Goal: Task Accomplishment & Management: Manage account settings

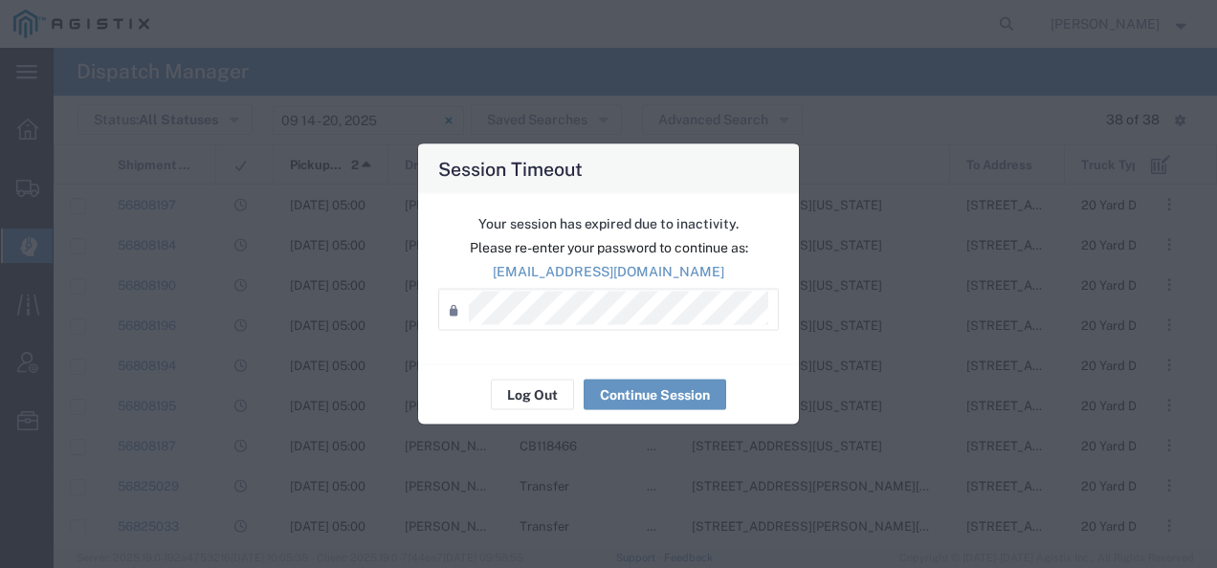
click at [515, 364] on div "Your session has expired due to inactivity. Please re-enter your password to co…" at bounding box center [608, 279] width 381 height 170
click at [517, 386] on button "Log Out" at bounding box center [532, 395] width 83 height 31
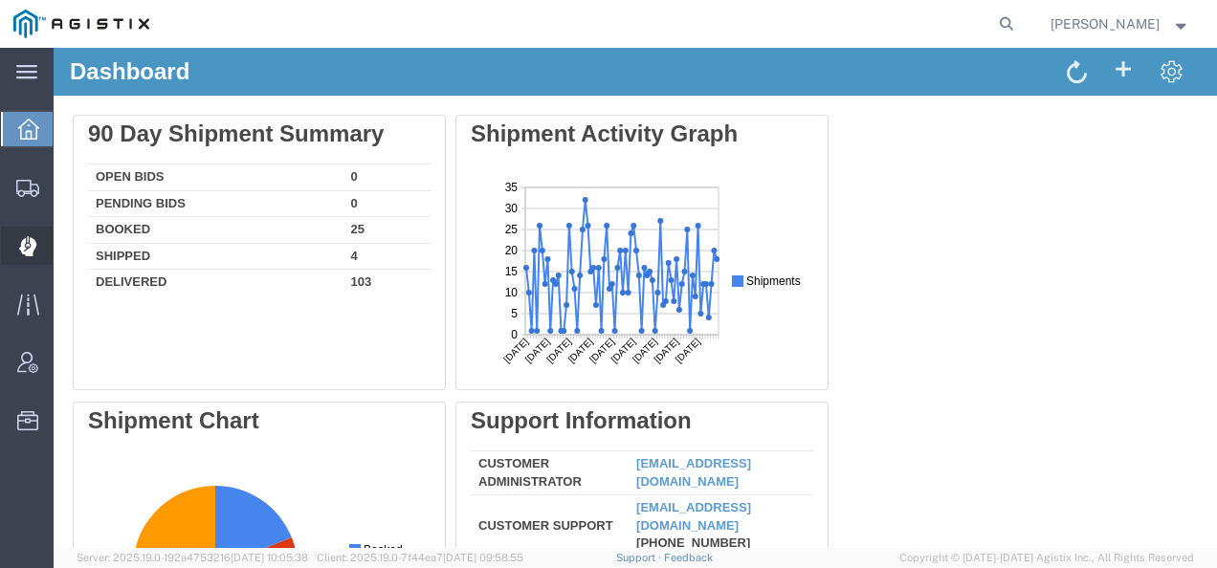
click at [41, 237] on div at bounding box center [28, 246] width 54 height 38
click at [19, 241] on icon at bounding box center [28, 246] width 18 height 20
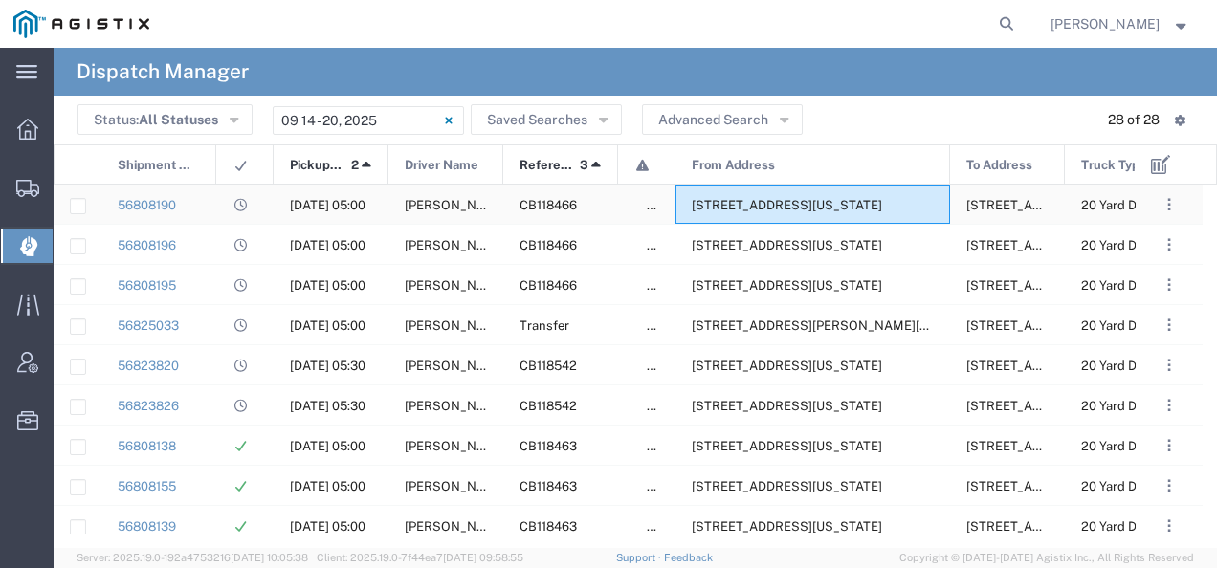
click at [755, 201] on span "[STREET_ADDRESS][US_STATE]" at bounding box center [787, 205] width 190 height 14
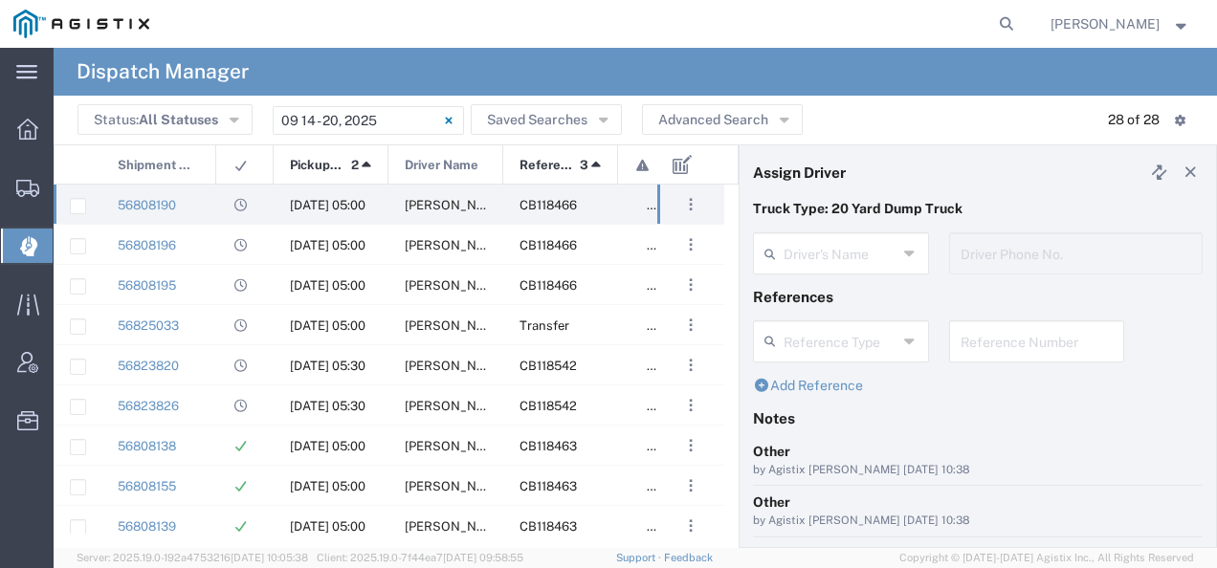
type input "[PERSON_NAME]"
type input "6614724296"
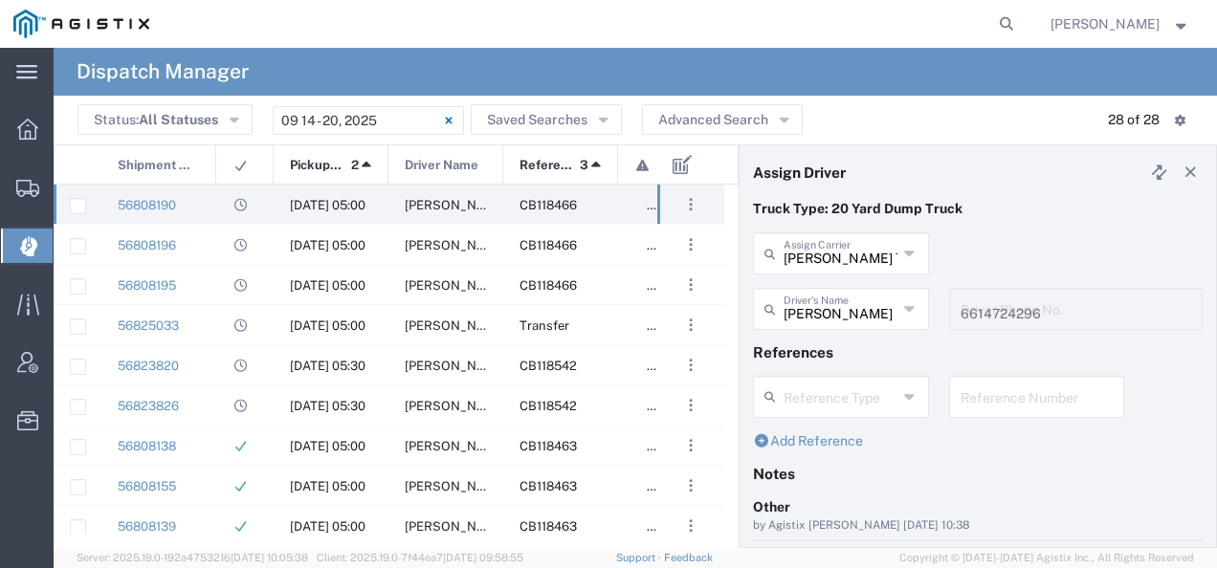
scroll to position [191, 0]
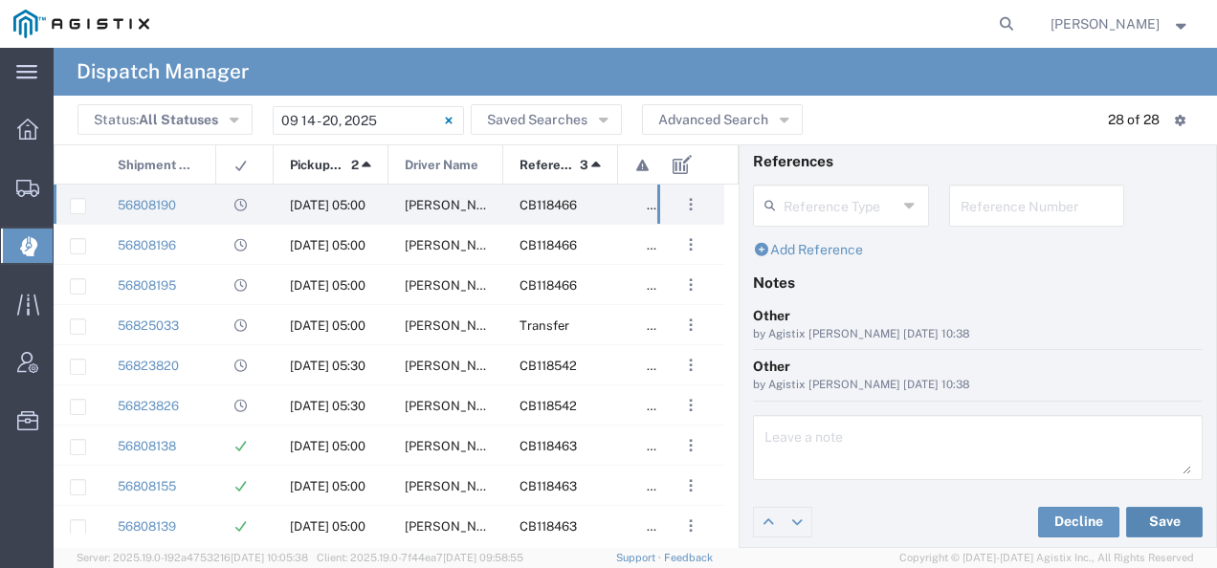
click at [1152, 514] on button "Save" at bounding box center [1164, 522] width 77 height 31
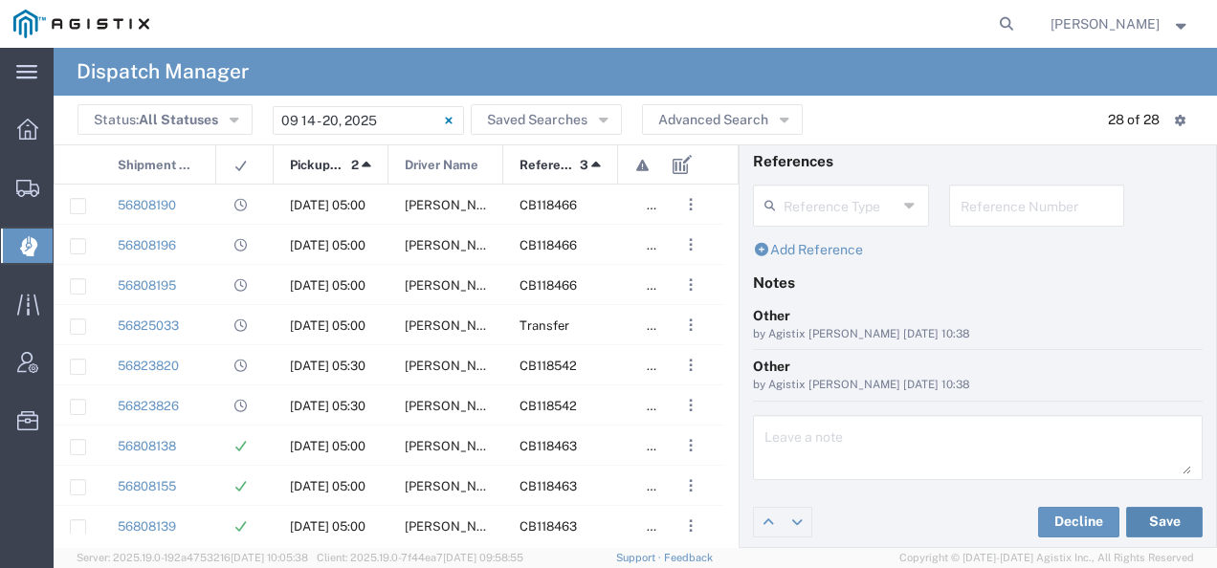
scroll to position [0, 0]
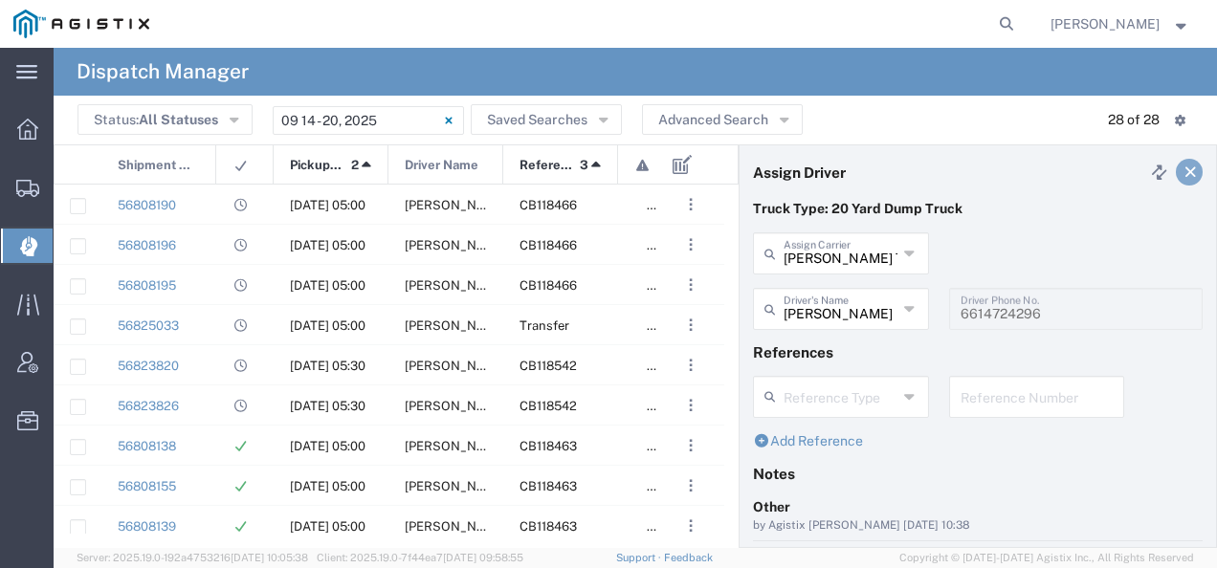
click at [1177, 179] on link at bounding box center [1189, 172] width 27 height 27
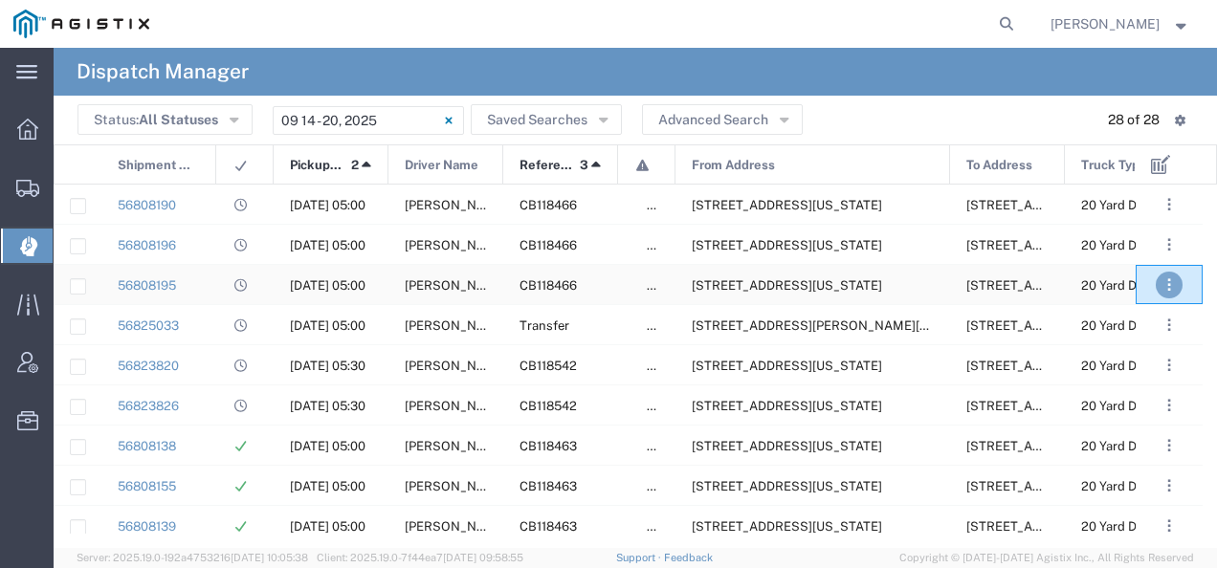
click at [1161, 281] on button ". . ." at bounding box center [1169, 285] width 27 height 27
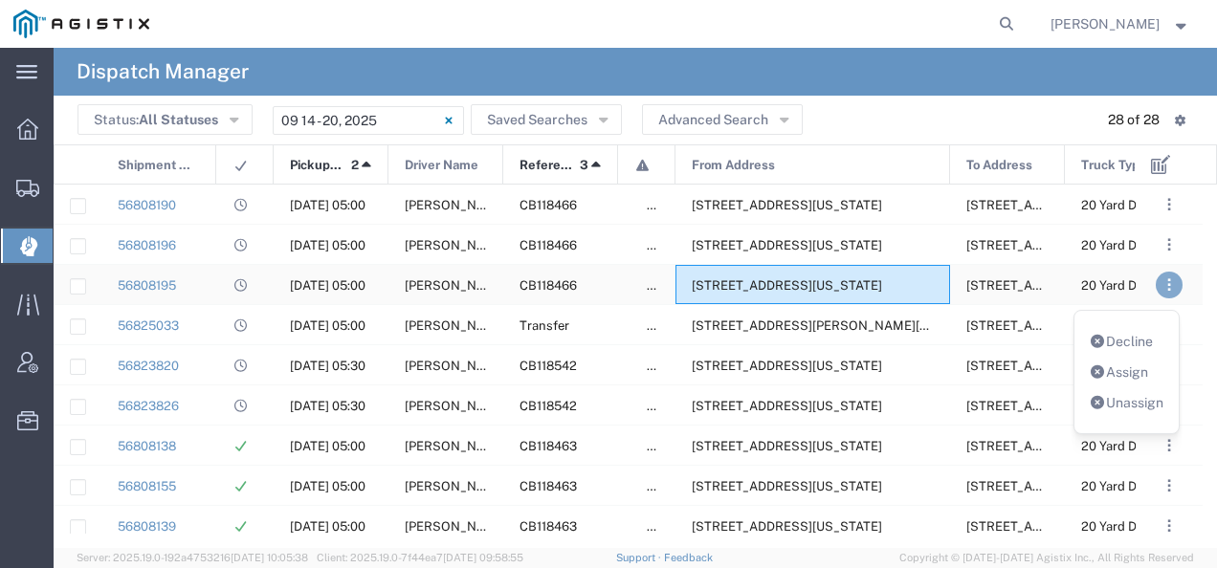
click at [882, 280] on span "[STREET_ADDRESS][US_STATE]" at bounding box center [787, 285] width 190 height 14
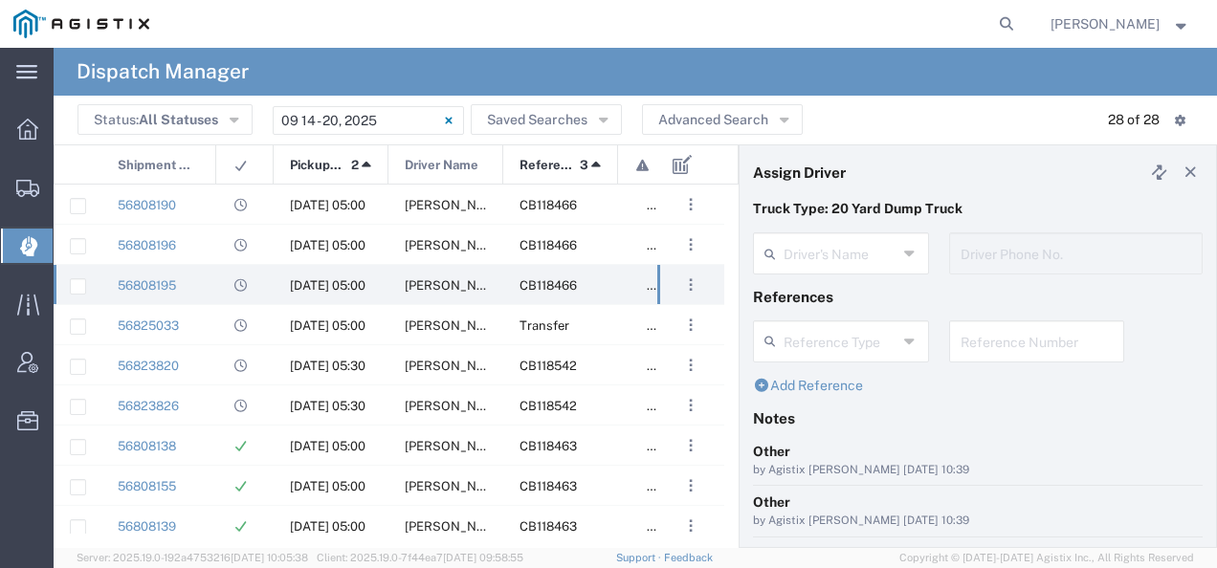
type input "[PERSON_NAME]"
type input "5597941521"
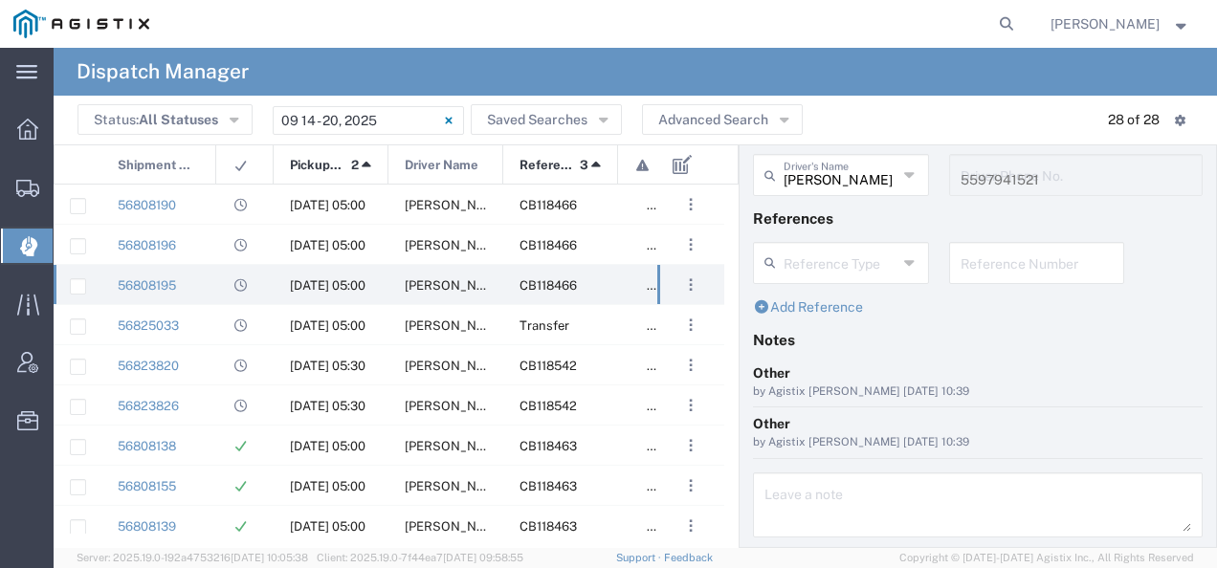
scroll to position [191, 0]
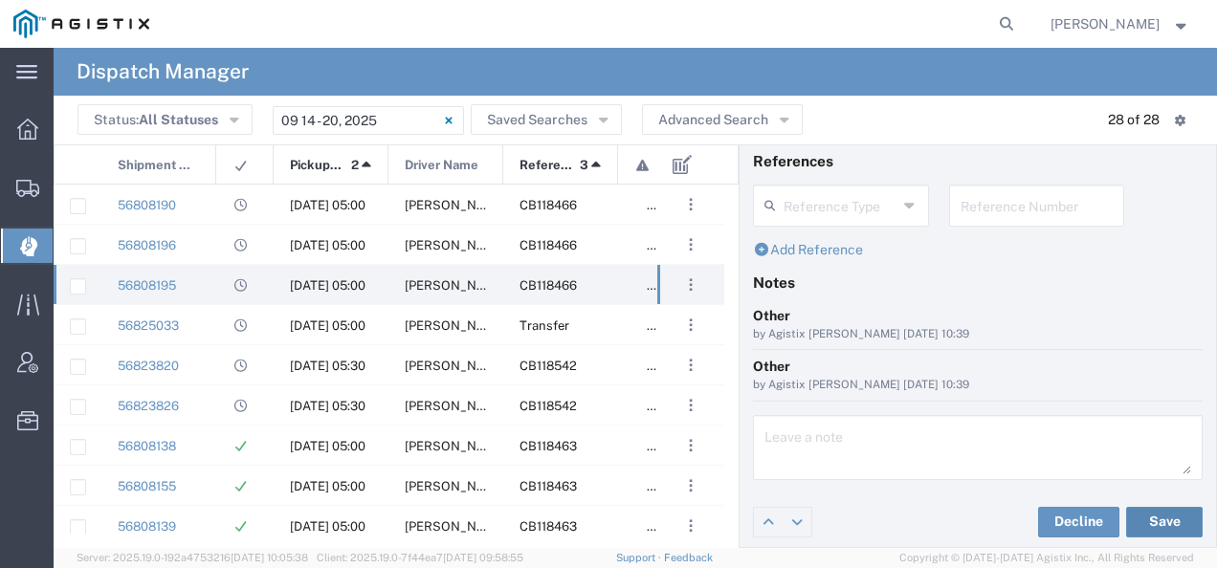
click at [1133, 508] on button "Save" at bounding box center [1164, 522] width 77 height 31
